Goal: Transaction & Acquisition: Register for event/course

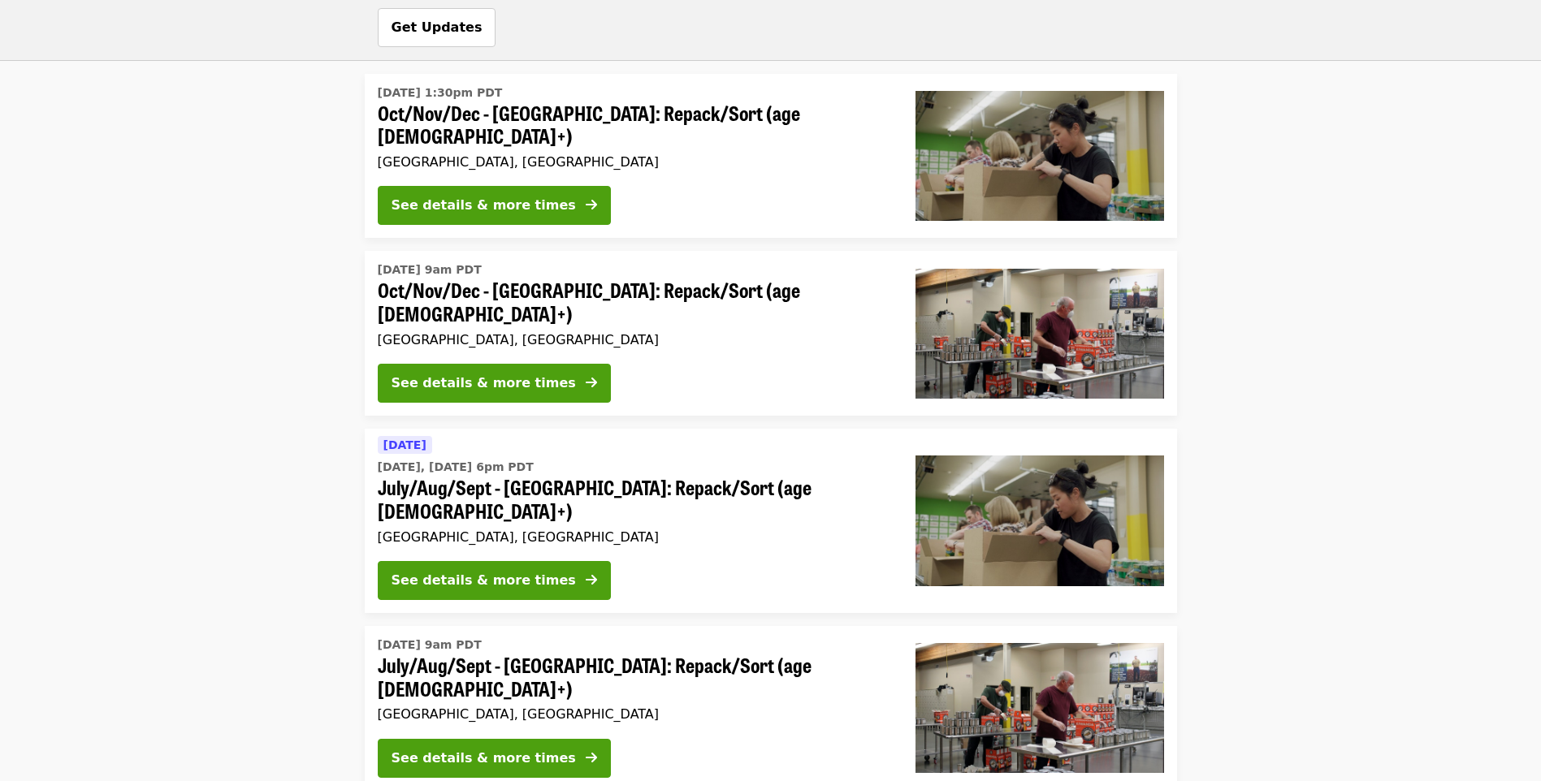
scroll to position [865, 0]
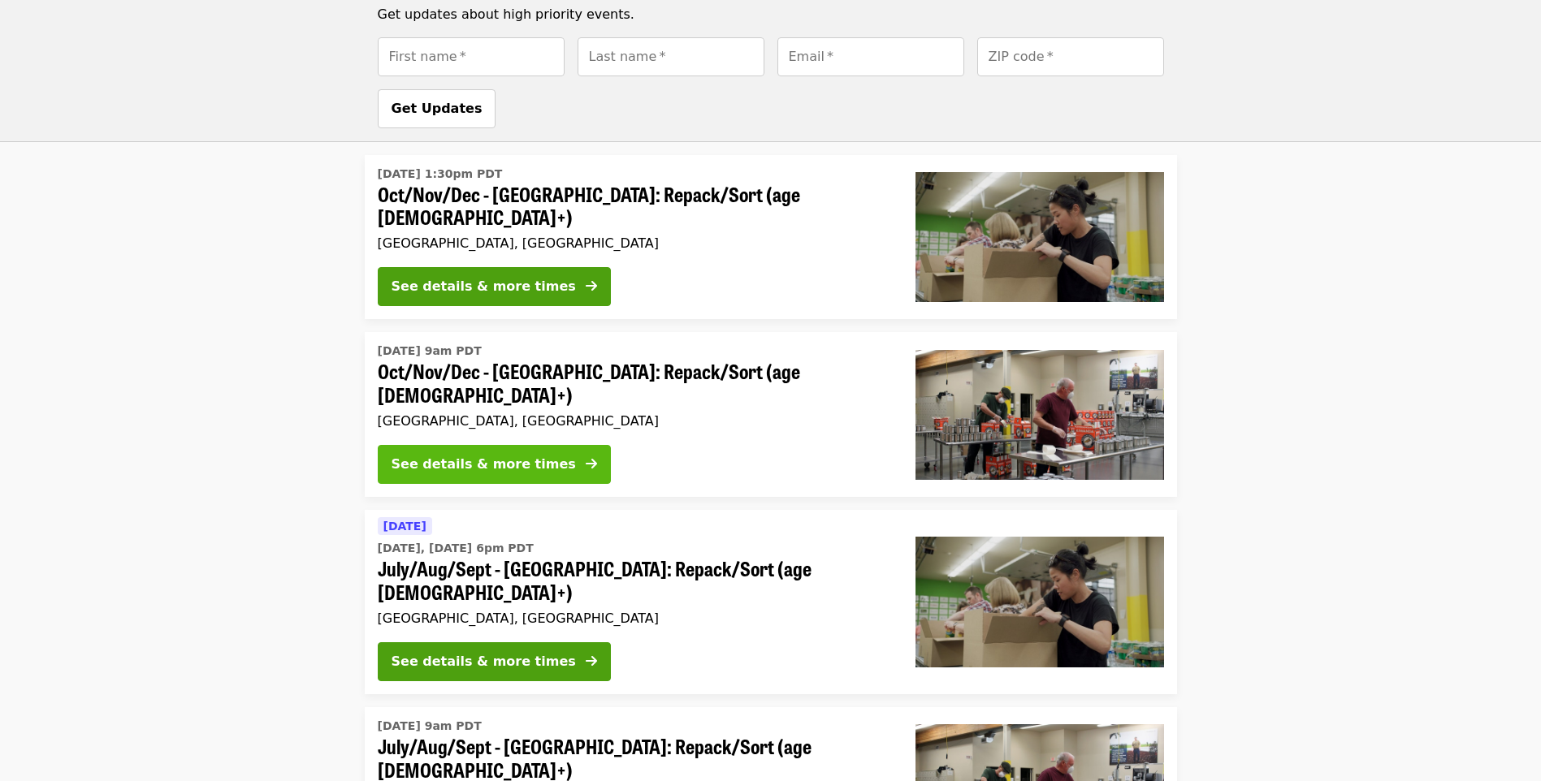
click at [443, 455] on div "See details & more times" at bounding box center [483, 464] width 184 height 19
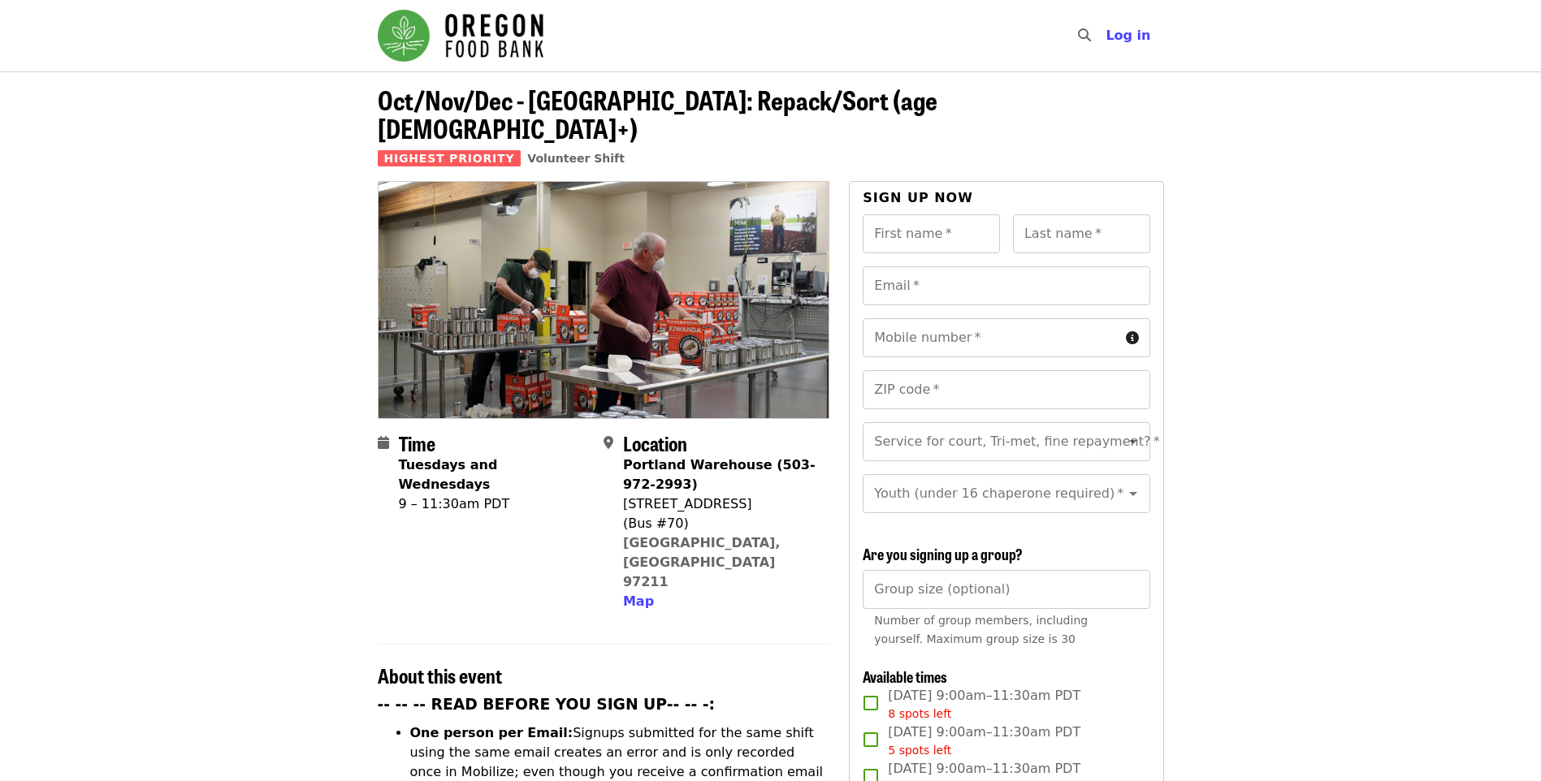
scroll to position [865, 0]
